Goal: Transaction & Acquisition: Download file/media

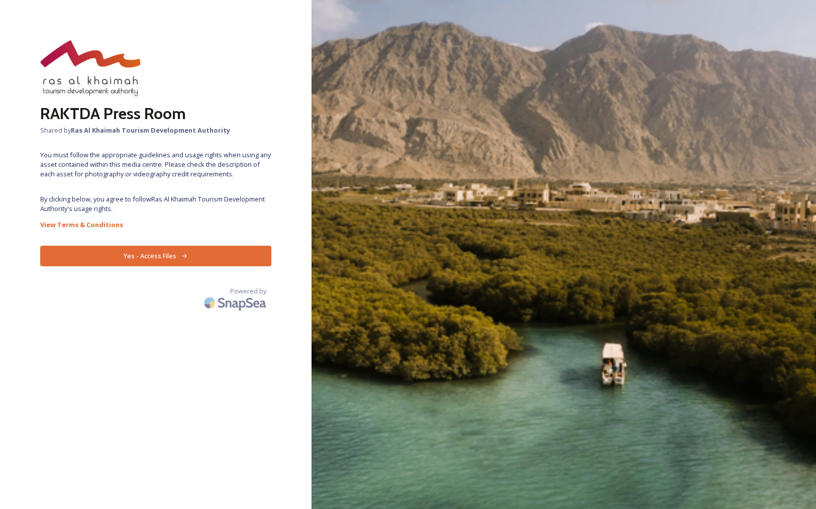
click at [224, 245] on div "RAKTDA Press Room Shared by Ras Al Khaimah Tourism Development Authority You mu…" at bounding box center [156, 254] width 312 height 429
click at [155, 257] on button "Yes - Access Files" at bounding box center [155, 256] width 231 height 21
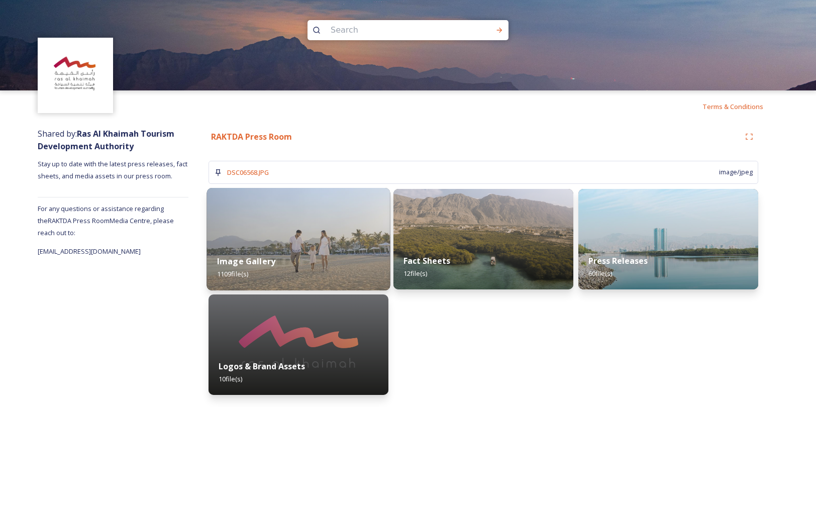
click at [291, 233] on img at bounding box center [298, 239] width 183 height 103
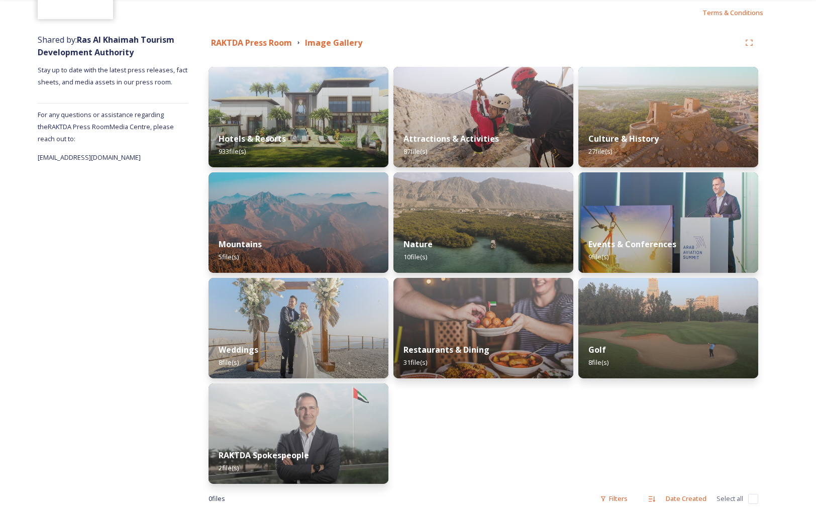
scroll to position [95, 0]
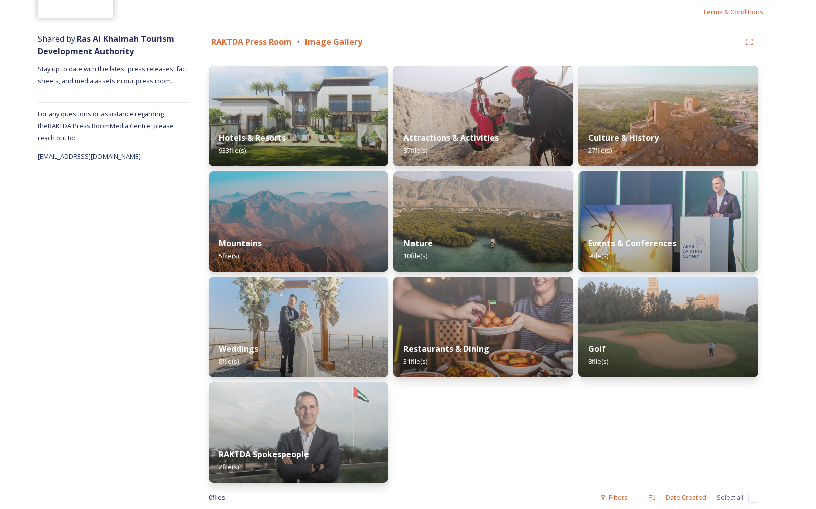
click at [721, 113] on img at bounding box center [669, 116] width 180 height 101
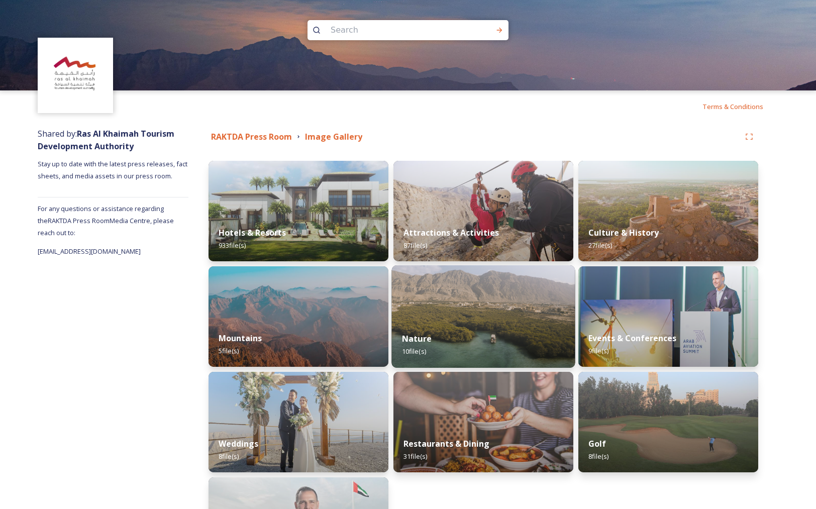
click at [518, 304] on img at bounding box center [483, 316] width 183 height 103
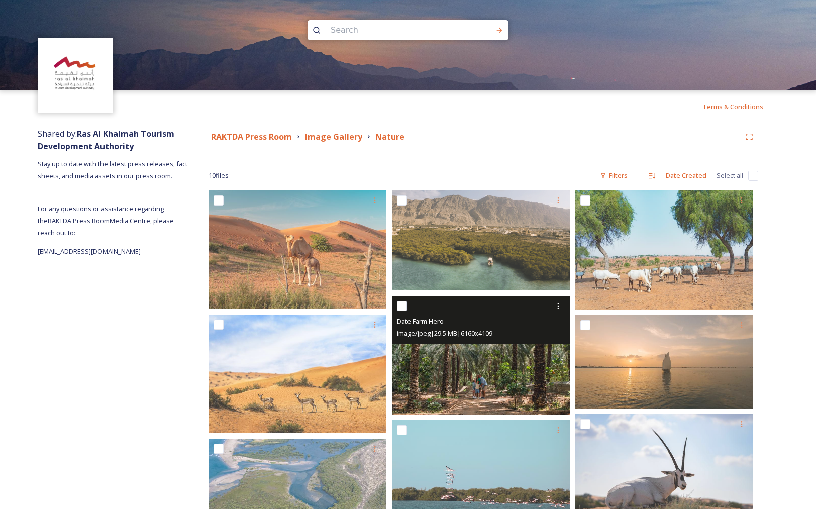
scroll to position [176, 0]
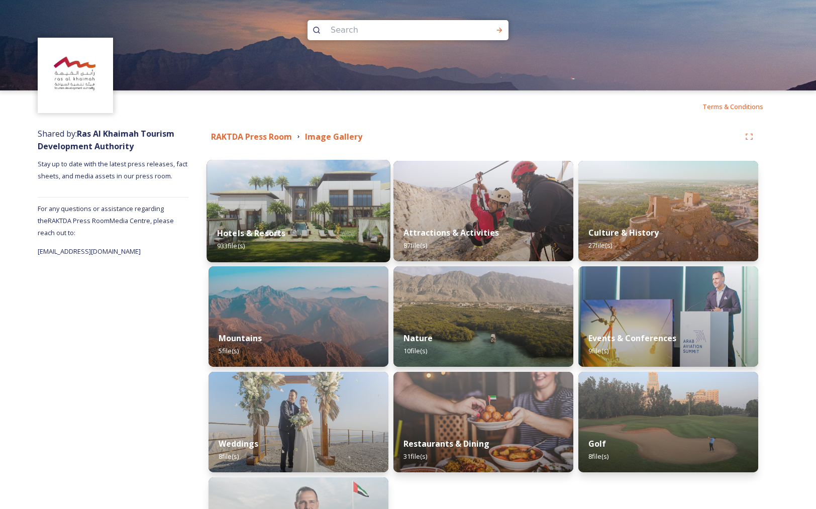
click at [296, 214] on img at bounding box center [298, 211] width 183 height 103
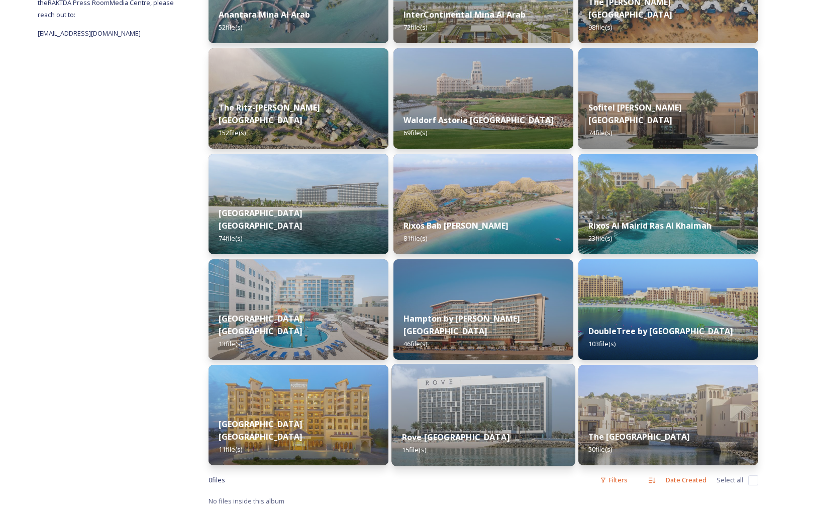
scroll to position [221, 0]
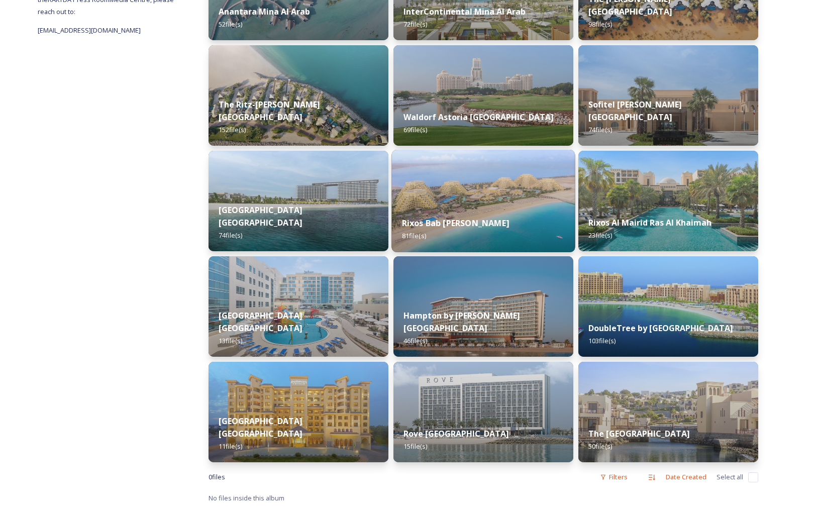
click at [524, 177] on img at bounding box center [483, 201] width 183 height 103
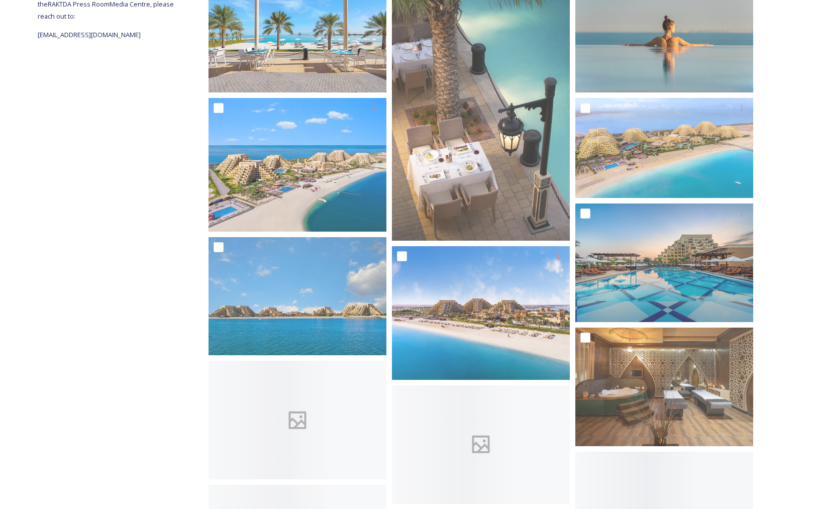
scroll to position [336, 0]
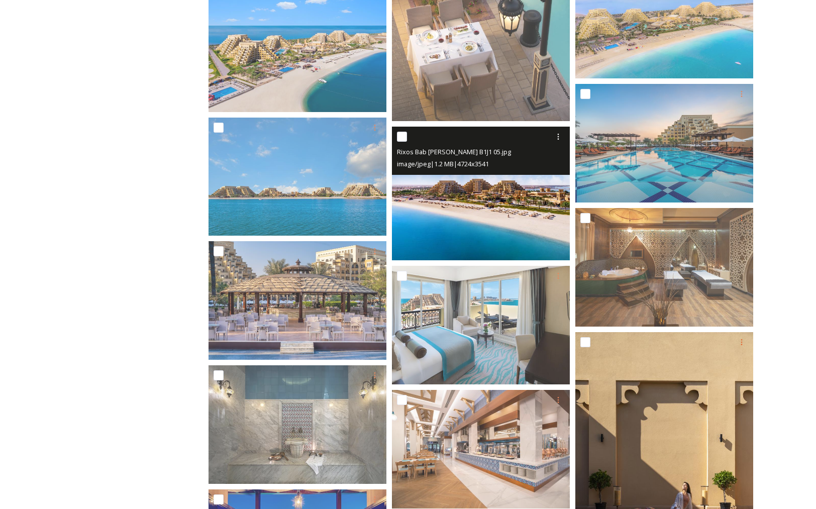
click at [494, 188] on img at bounding box center [481, 194] width 178 height 134
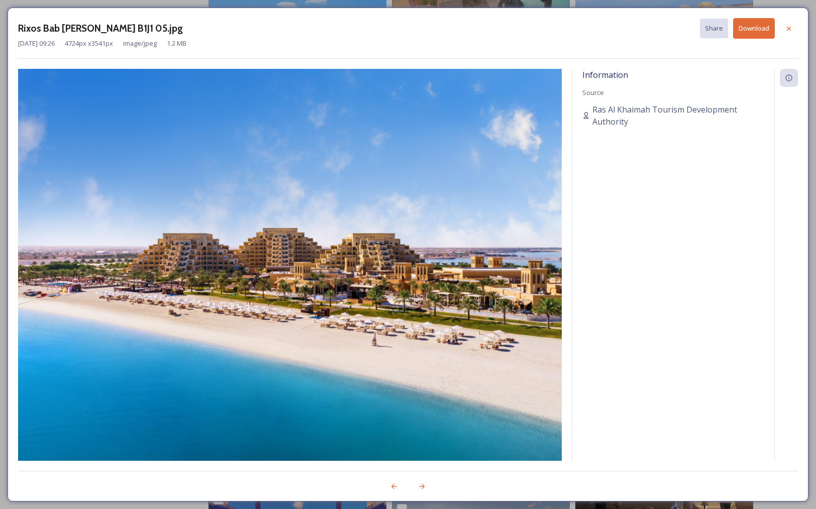
click at [763, 31] on button "Download" at bounding box center [754, 28] width 42 height 21
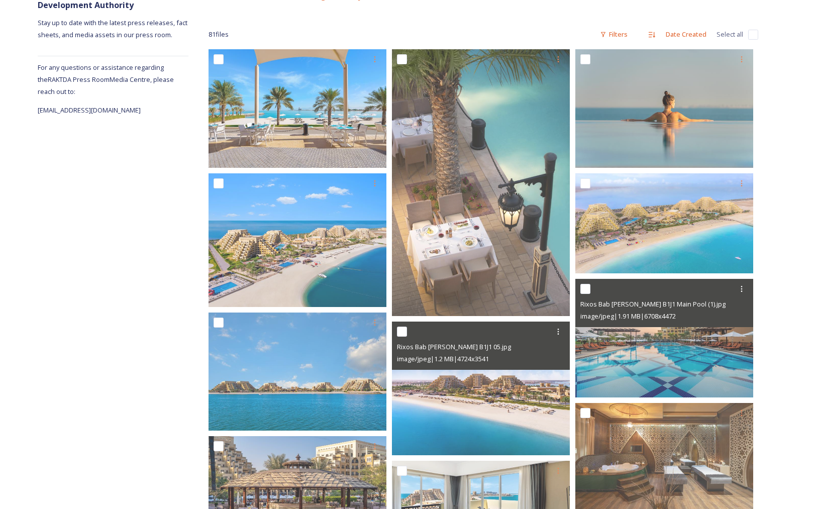
scroll to position [0, 0]
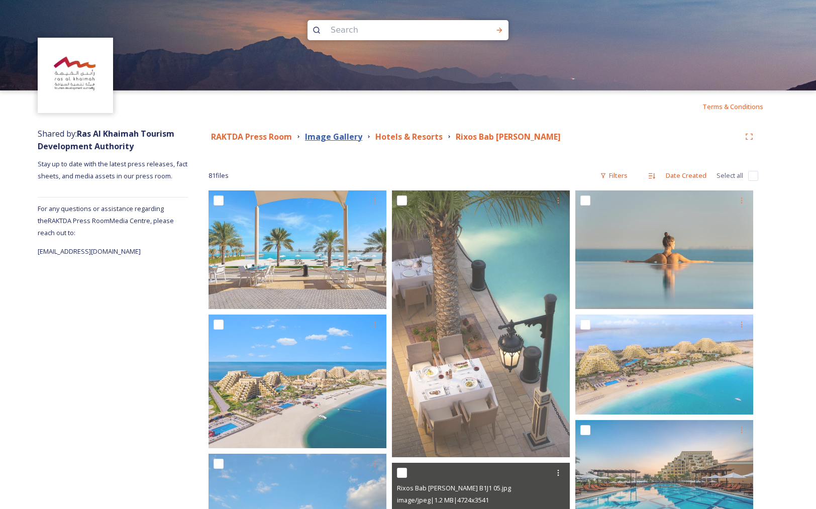
click at [337, 138] on strong "Image Gallery" at bounding box center [333, 136] width 57 height 11
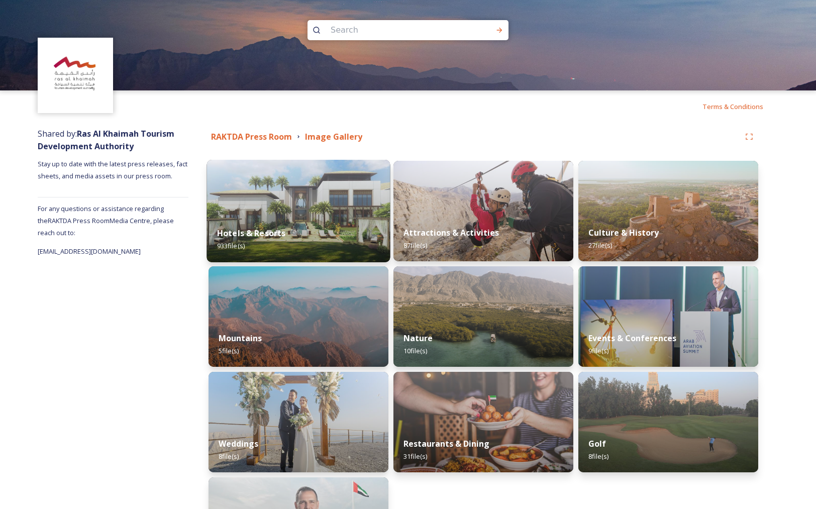
click at [314, 209] on img at bounding box center [298, 211] width 183 height 103
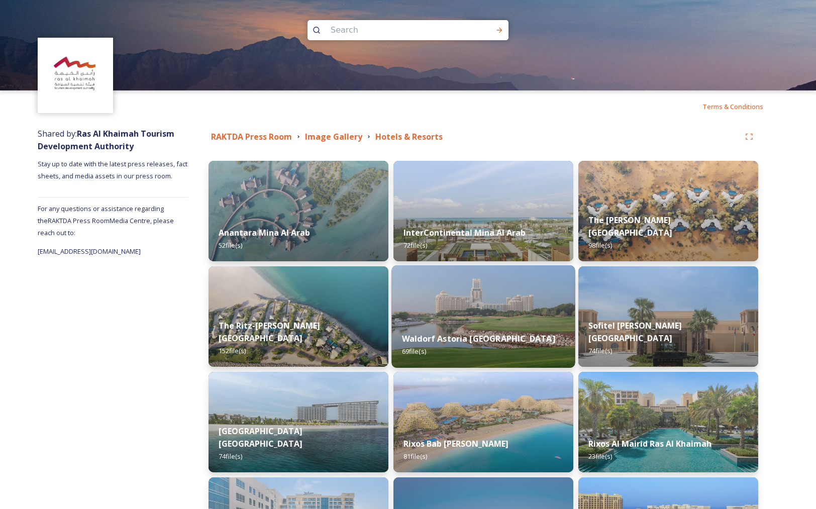
click at [517, 290] on img at bounding box center [483, 316] width 183 height 103
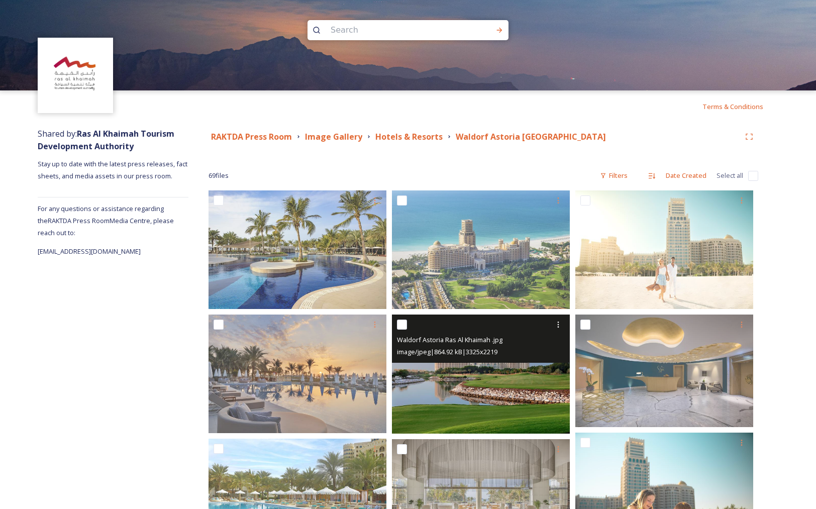
click at [488, 396] on img at bounding box center [481, 374] width 178 height 119
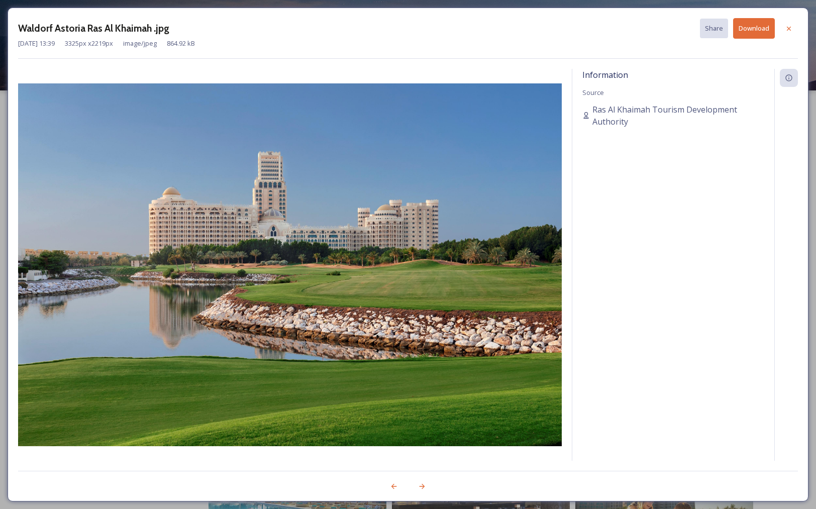
click at [762, 25] on button "Download" at bounding box center [754, 28] width 42 height 21
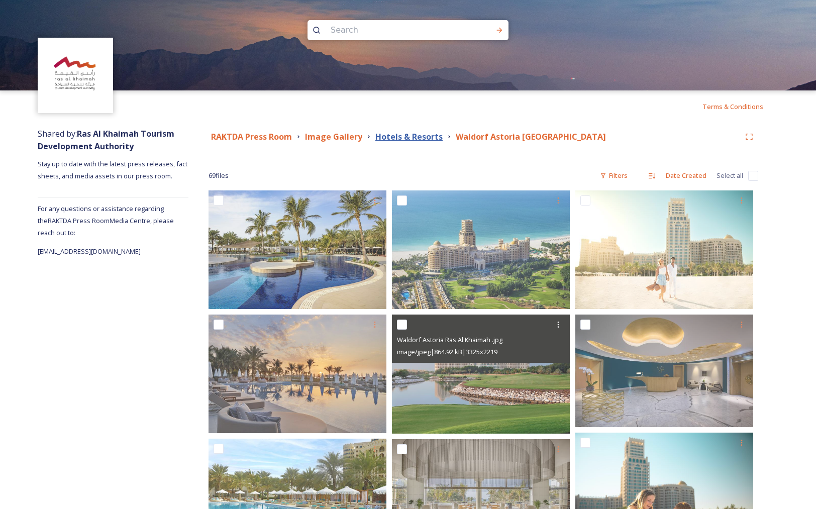
click at [404, 138] on strong "Hotels & Resorts" at bounding box center [408, 136] width 67 height 11
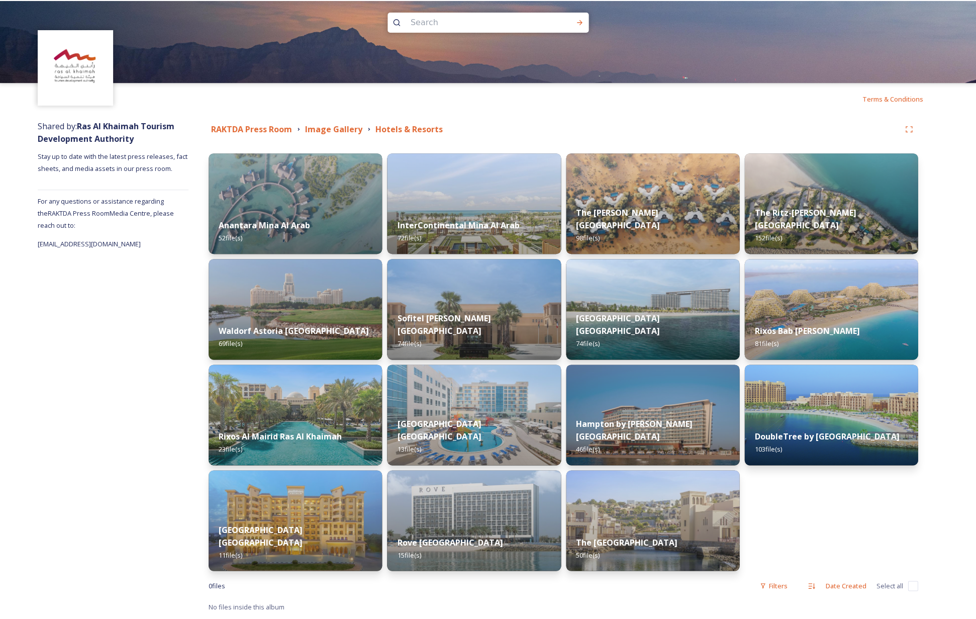
scroll to position [6, 0]
